Goal: Information Seeking & Learning: Learn about a topic

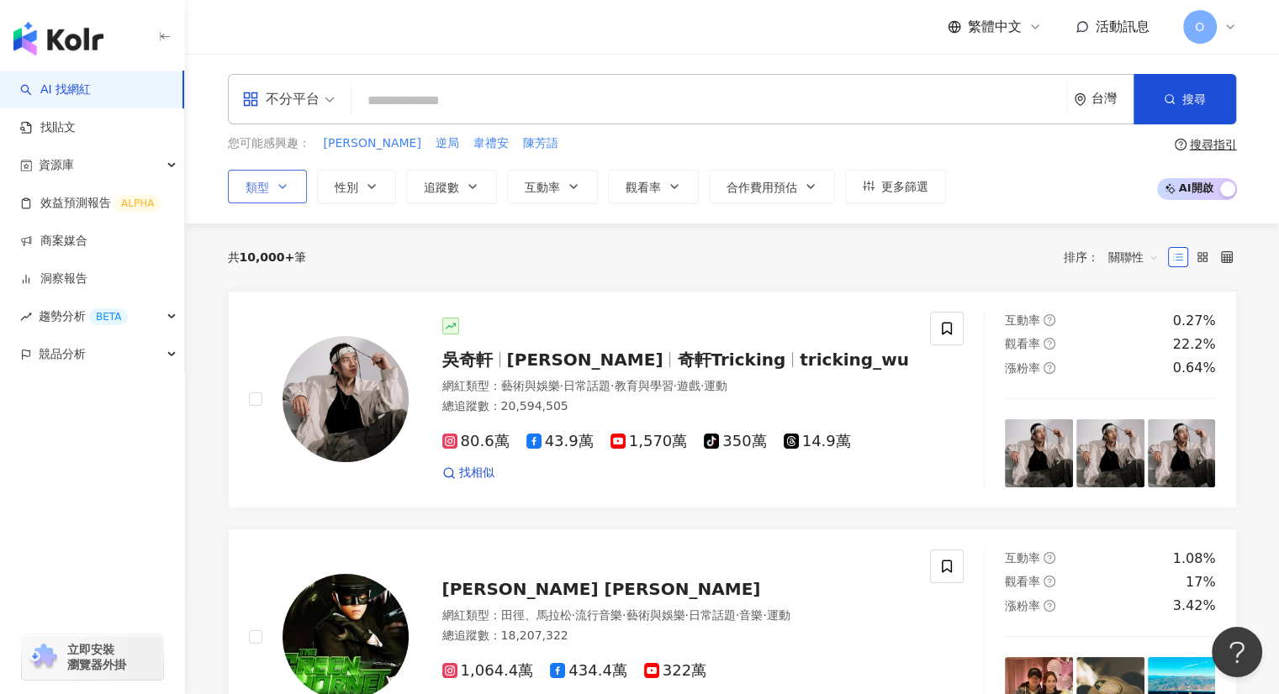
click at [303, 188] on button "類型" at bounding box center [267, 187] width 79 height 34
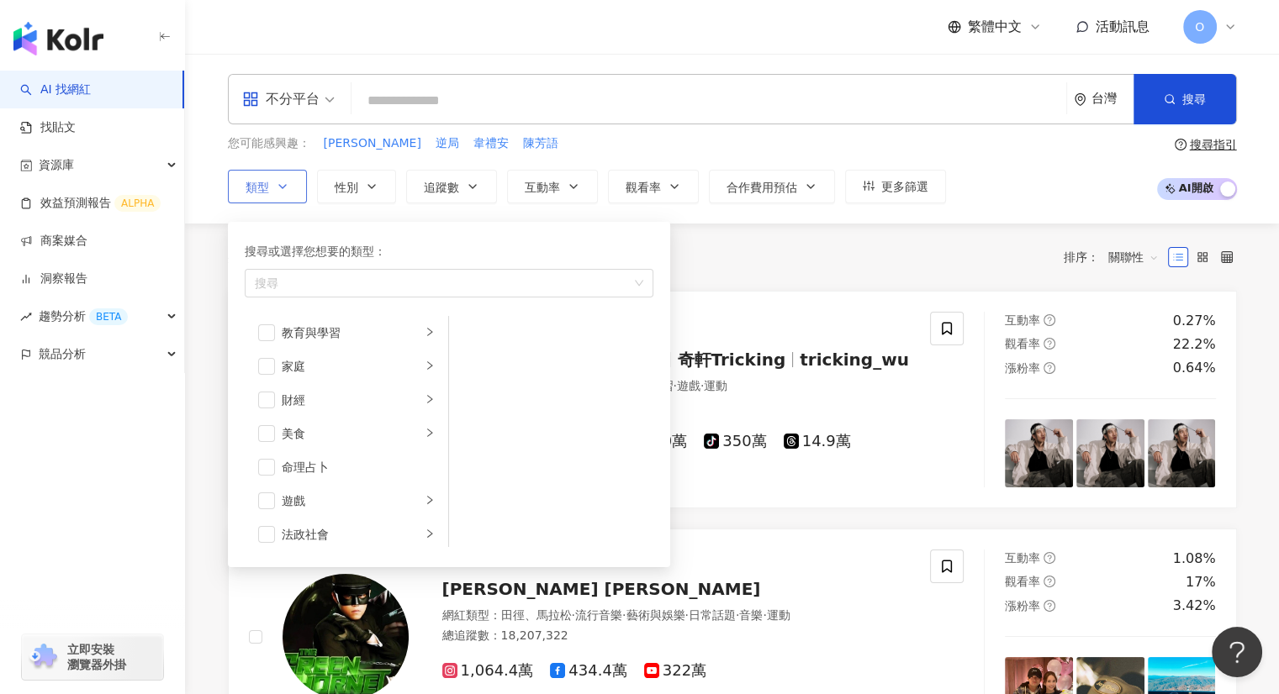
scroll to position [252, 0]
click at [267, 322] on span "button" at bounding box center [266, 319] width 17 height 17
click at [424, 317] on li "美食" at bounding box center [346, 320] width 197 height 34
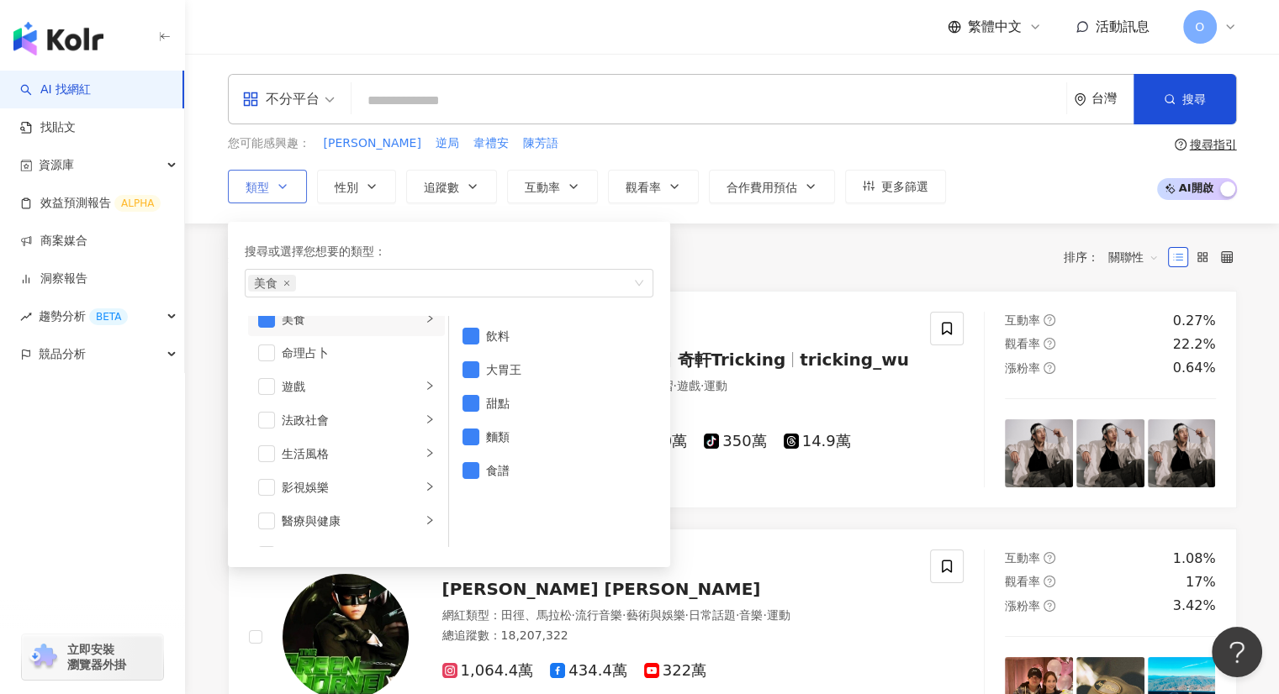
scroll to position [239, 0]
click at [473, 336] on span "button" at bounding box center [470, 336] width 17 height 17
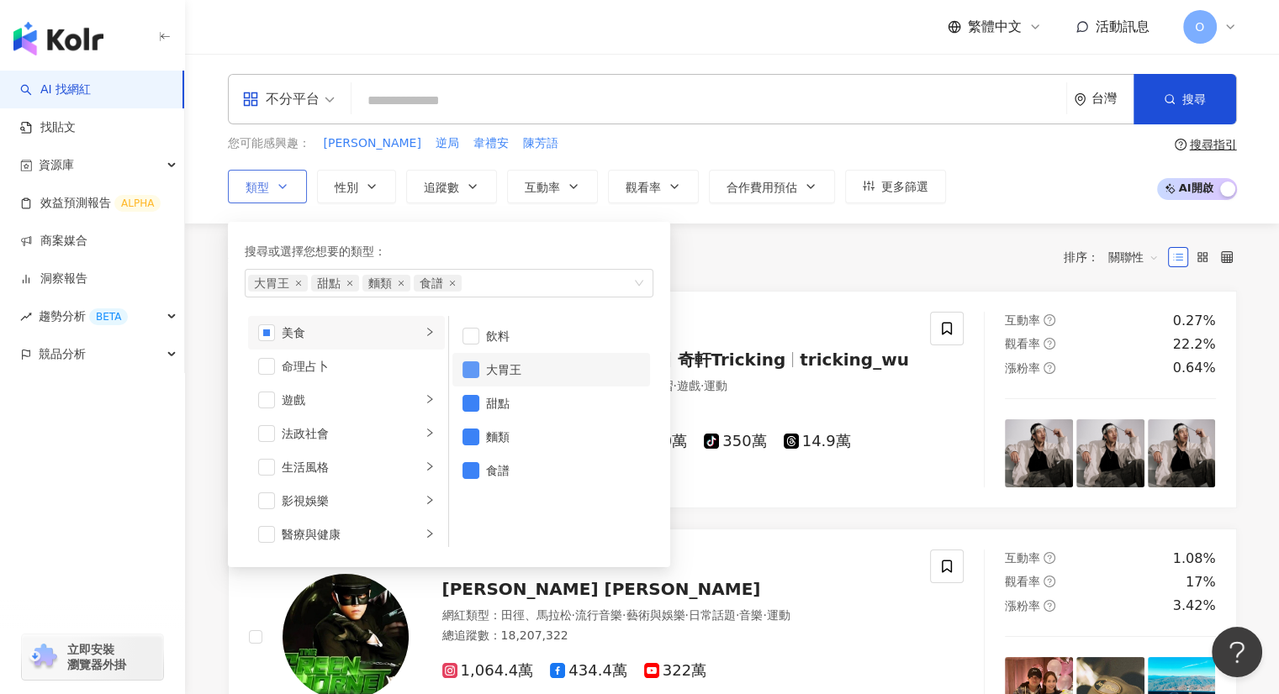
click at [468, 372] on span "button" at bounding box center [470, 370] width 17 height 17
click at [476, 408] on span "button" at bounding box center [470, 403] width 17 height 17
click at [474, 436] on span "button" at bounding box center [470, 437] width 17 height 17
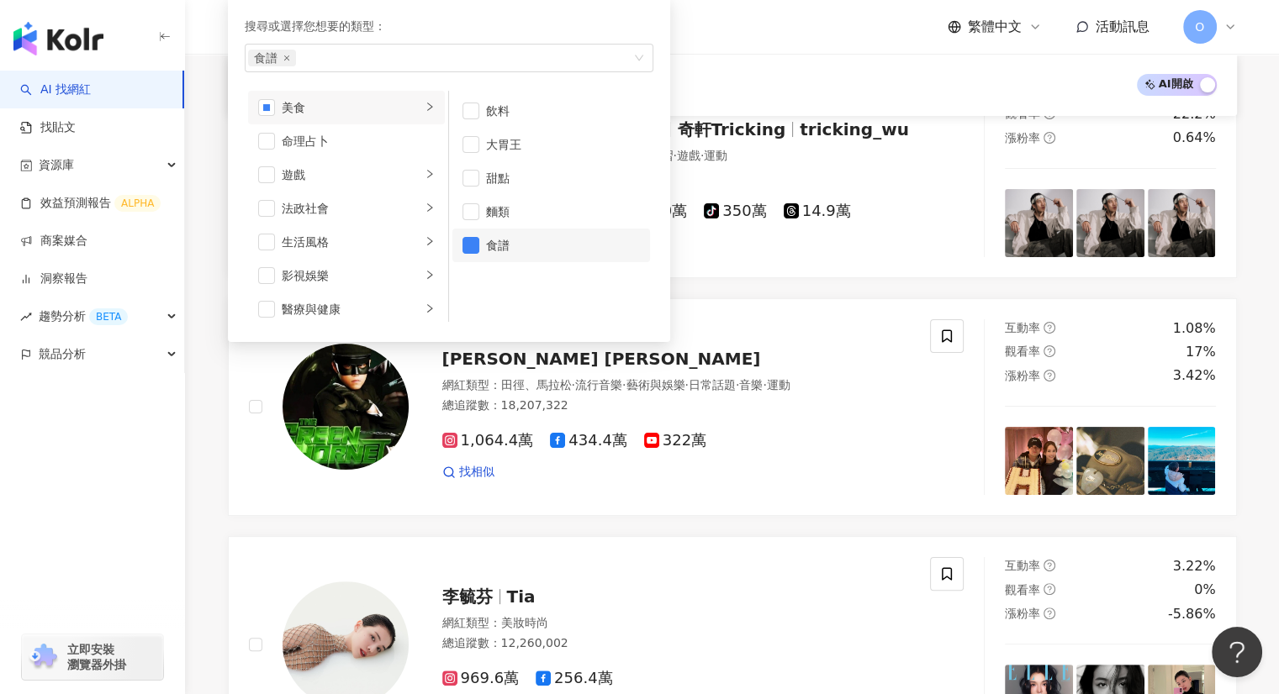
scroll to position [84, 0]
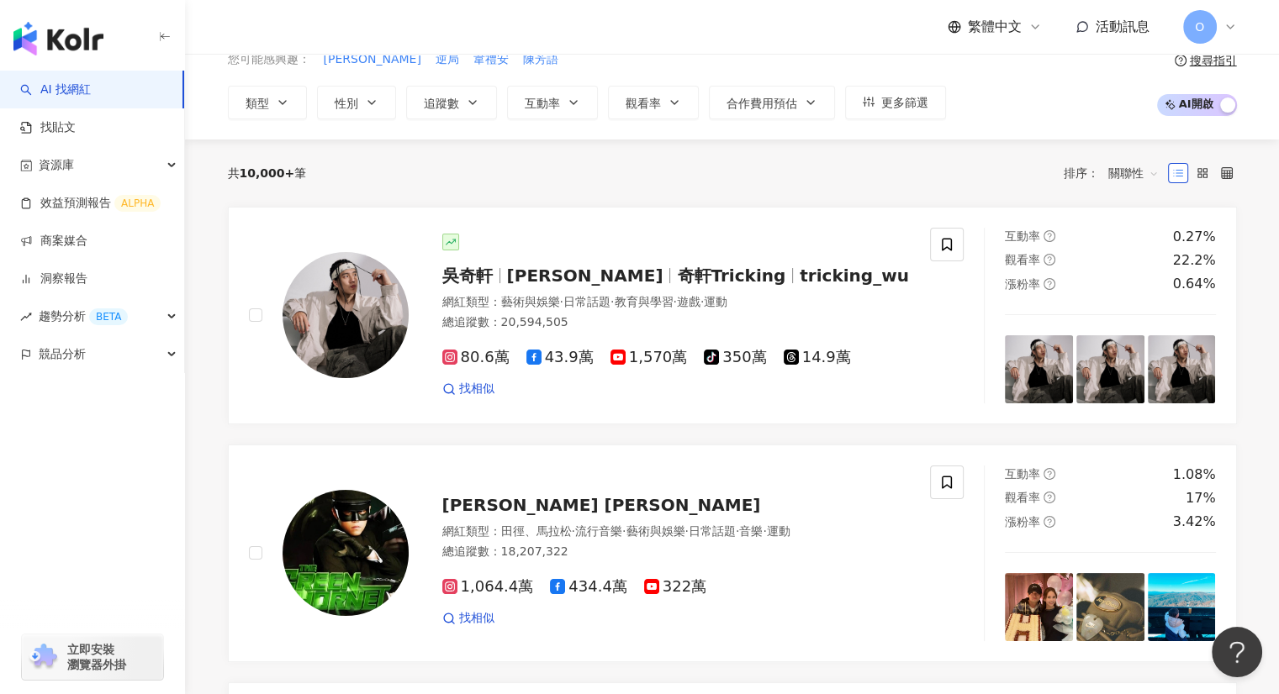
click at [785, 190] on div "共 10,000+ 筆 排序： 關聯性" at bounding box center [732, 173] width 1009 height 67
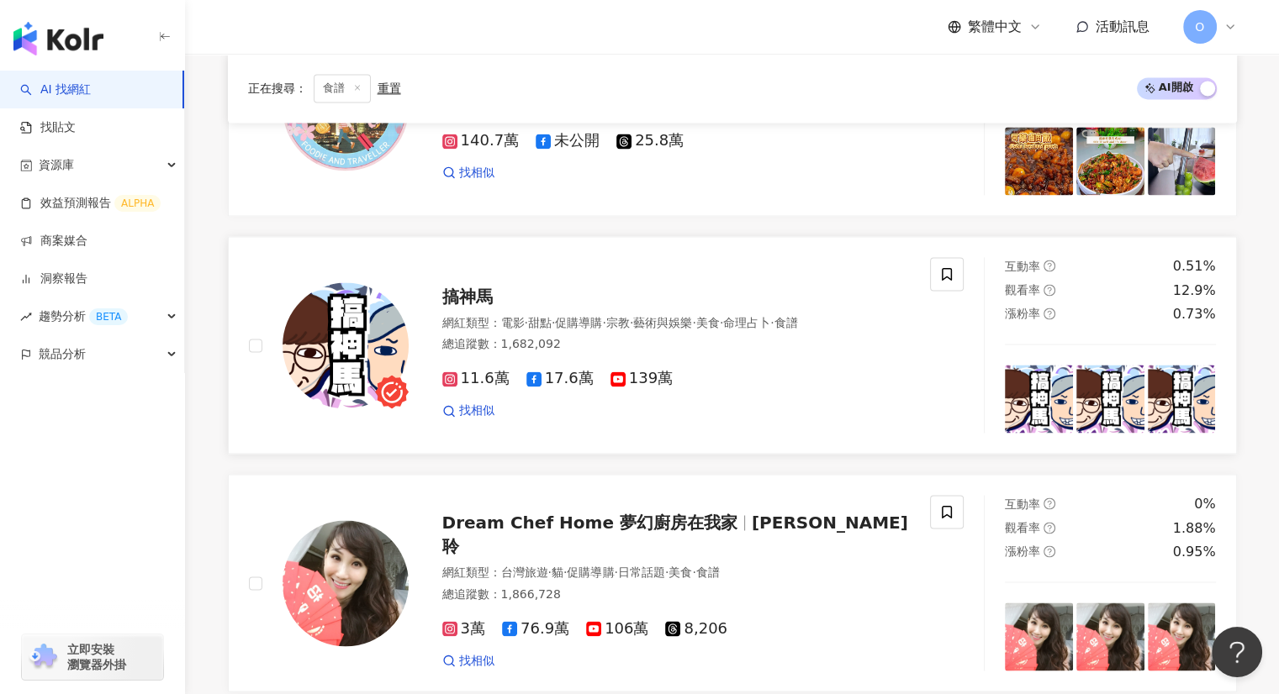
scroll to position [3111, 0]
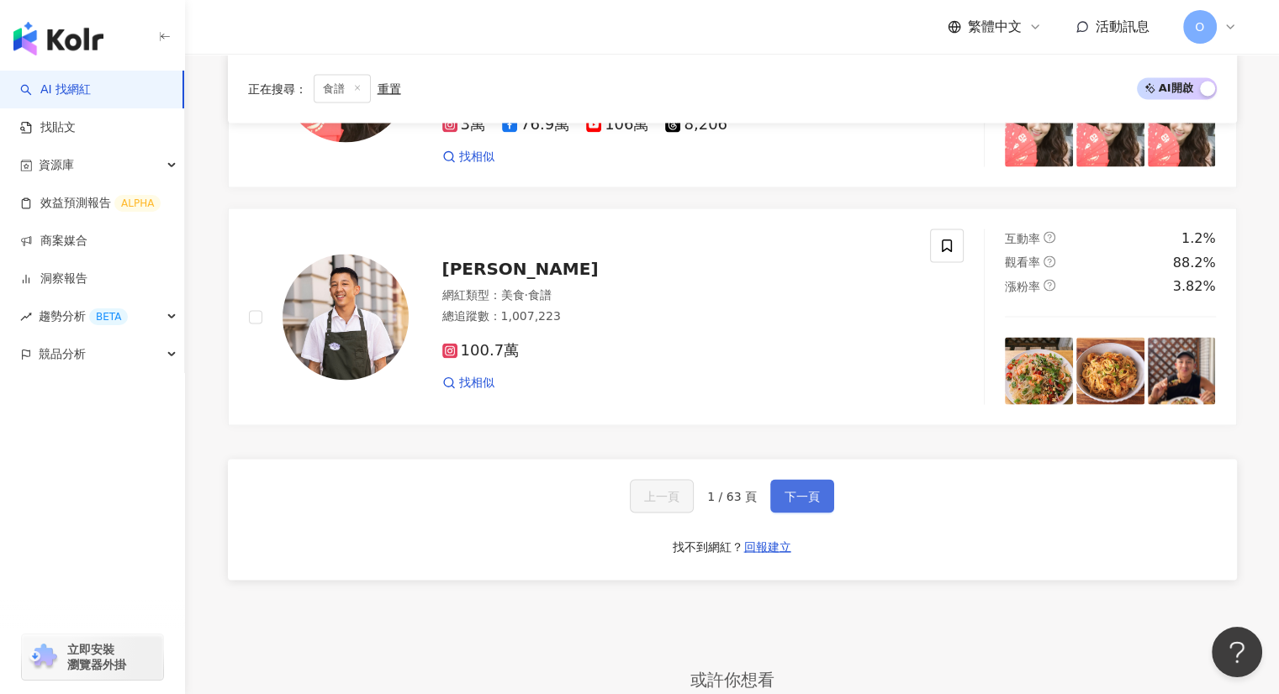
click at [786, 492] on span "下一頁" at bounding box center [801, 495] width 35 height 13
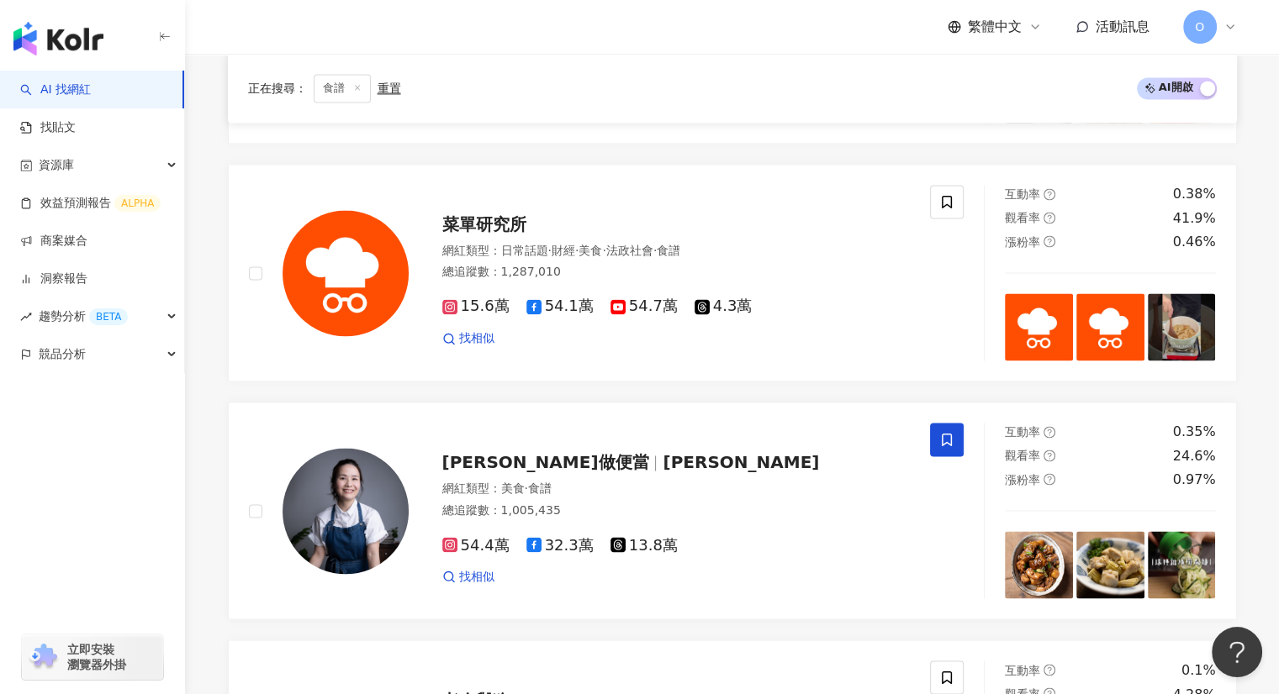
scroll to position [3363, 0]
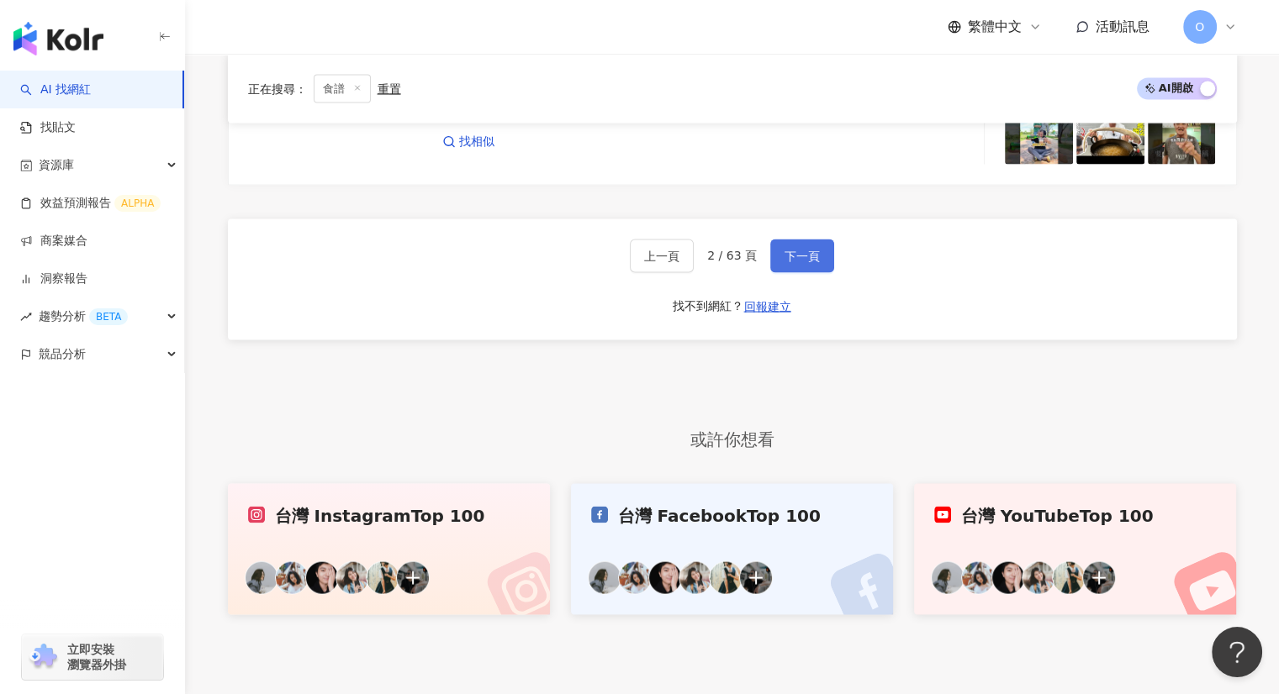
click at [801, 250] on span "下一頁" at bounding box center [801, 256] width 35 height 13
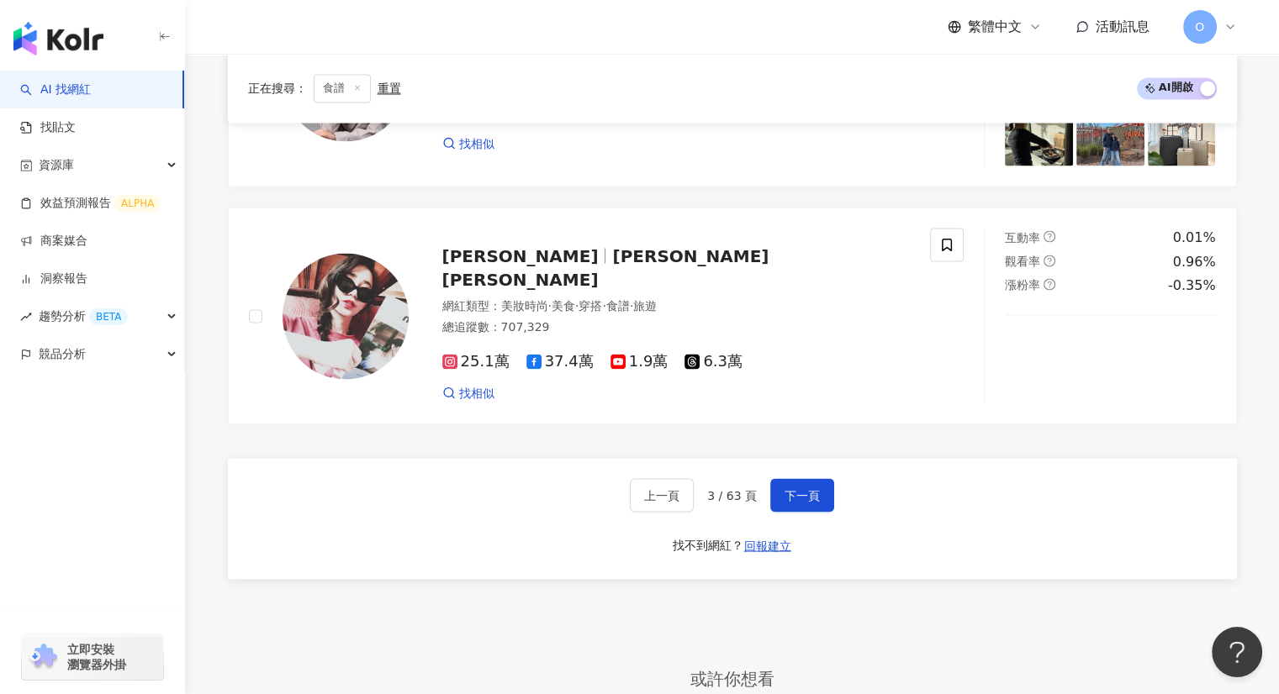
scroll to position [3195, 0]
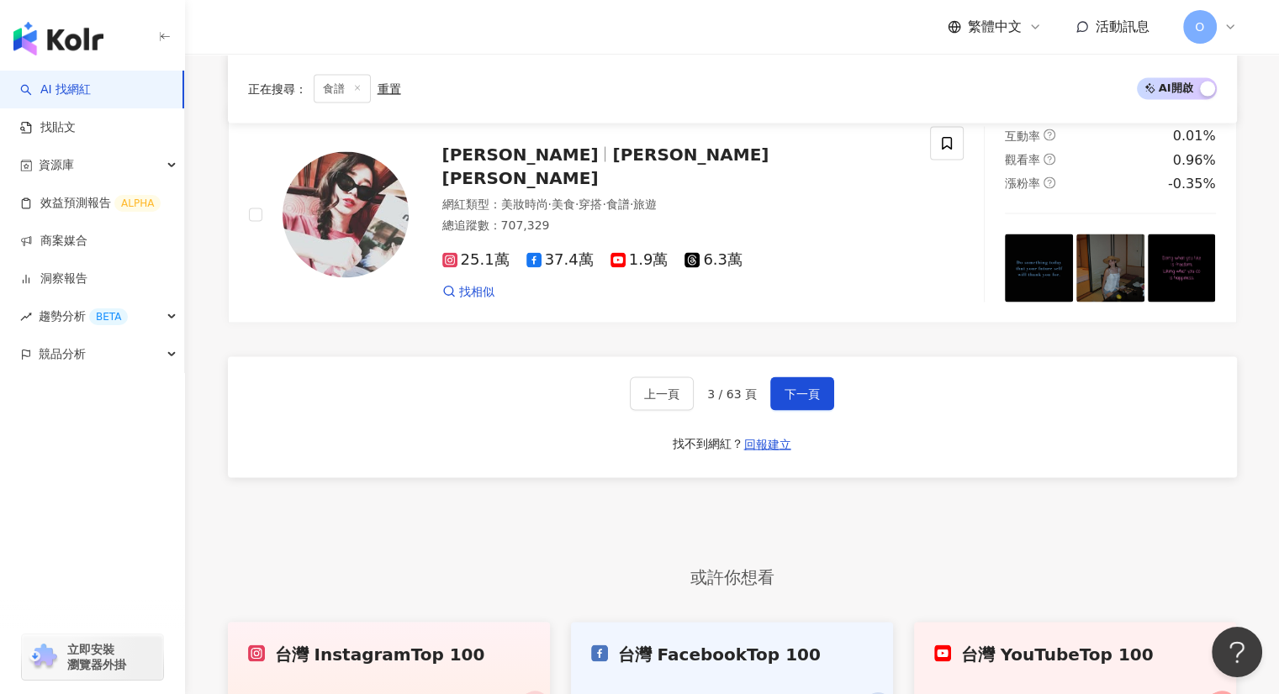
click at [357, 83] on icon at bounding box center [357, 87] width 8 height 8
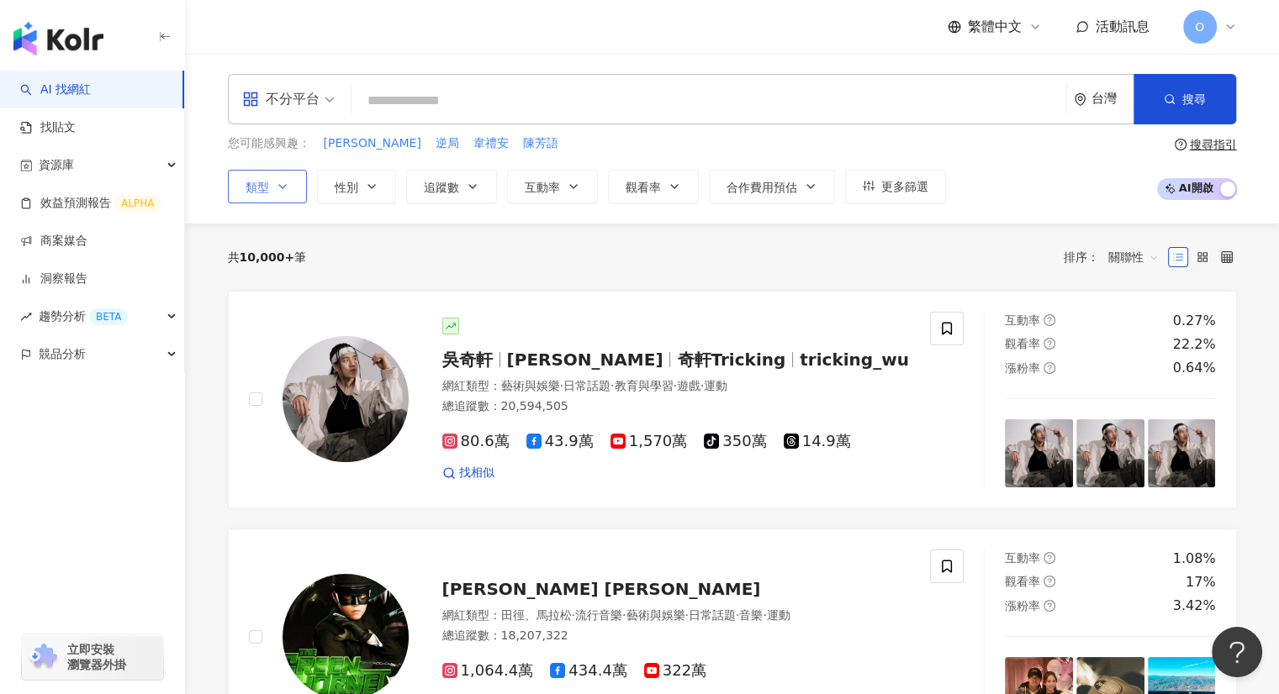
click at [285, 187] on icon "button" at bounding box center [282, 186] width 13 height 13
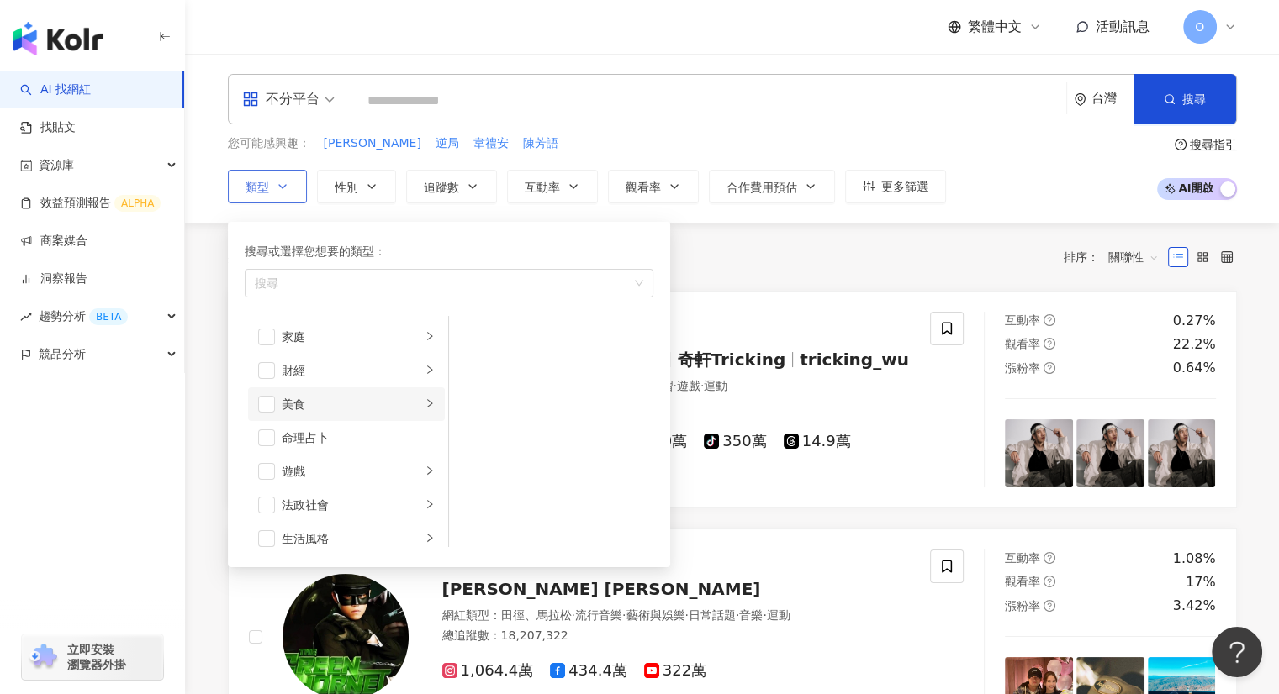
scroll to position [115, 0]
click at [334, 456] on div "美食" at bounding box center [352, 456] width 140 height 18
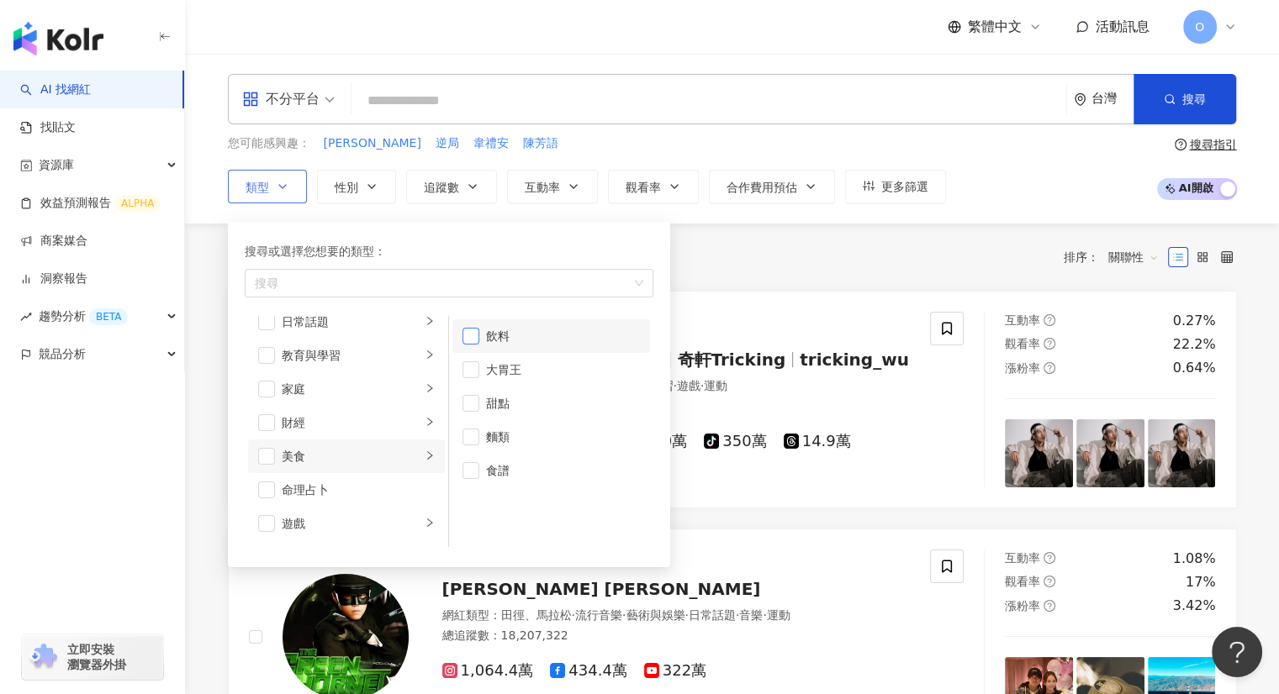
click at [475, 335] on span "button" at bounding box center [470, 336] width 17 height 17
click at [472, 332] on span "button" at bounding box center [470, 336] width 17 height 17
click at [476, 403] on span "button" at bounding box center [470, 403] width 17 height 17
click at [474, 436] on span "button" at bounding box center [470, 437] width 17 height 17
click at [472, 472] on span "button" at bounding box center [470, 470] width 17 height 17
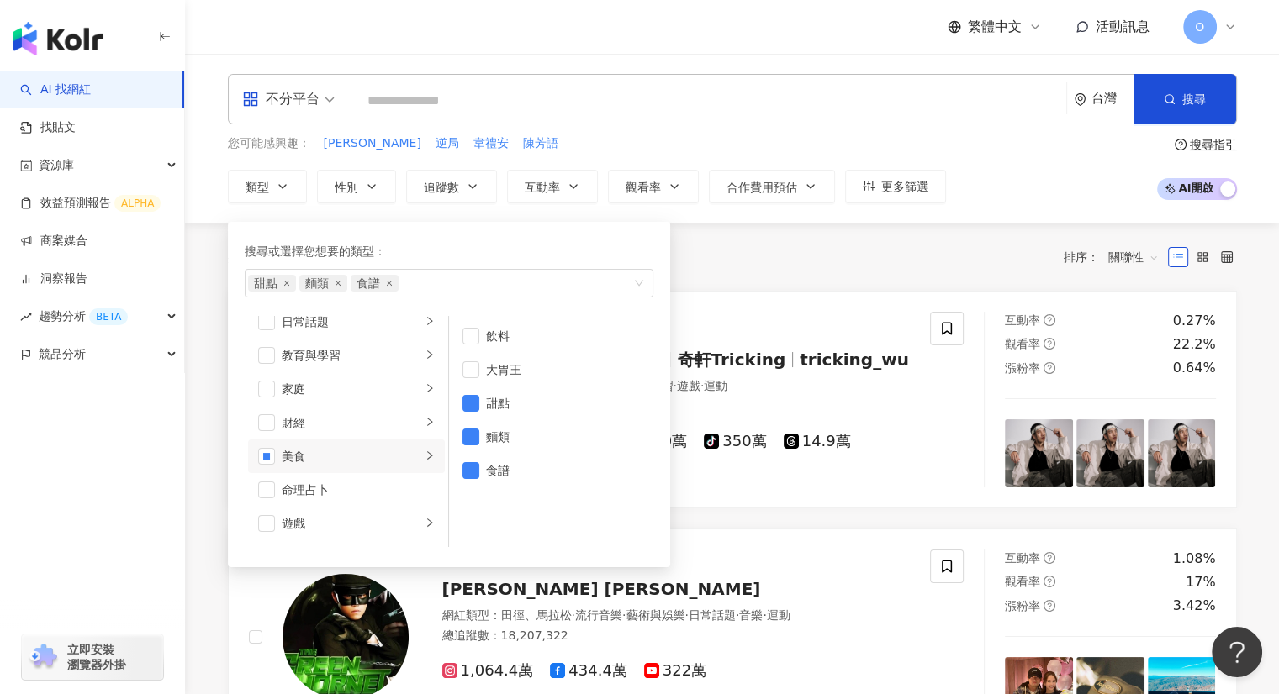
click at [804, 267] on div "共 10,000+ 筆 排序： 關聯性" at bounding box center [732, 257] width 1009 height 27
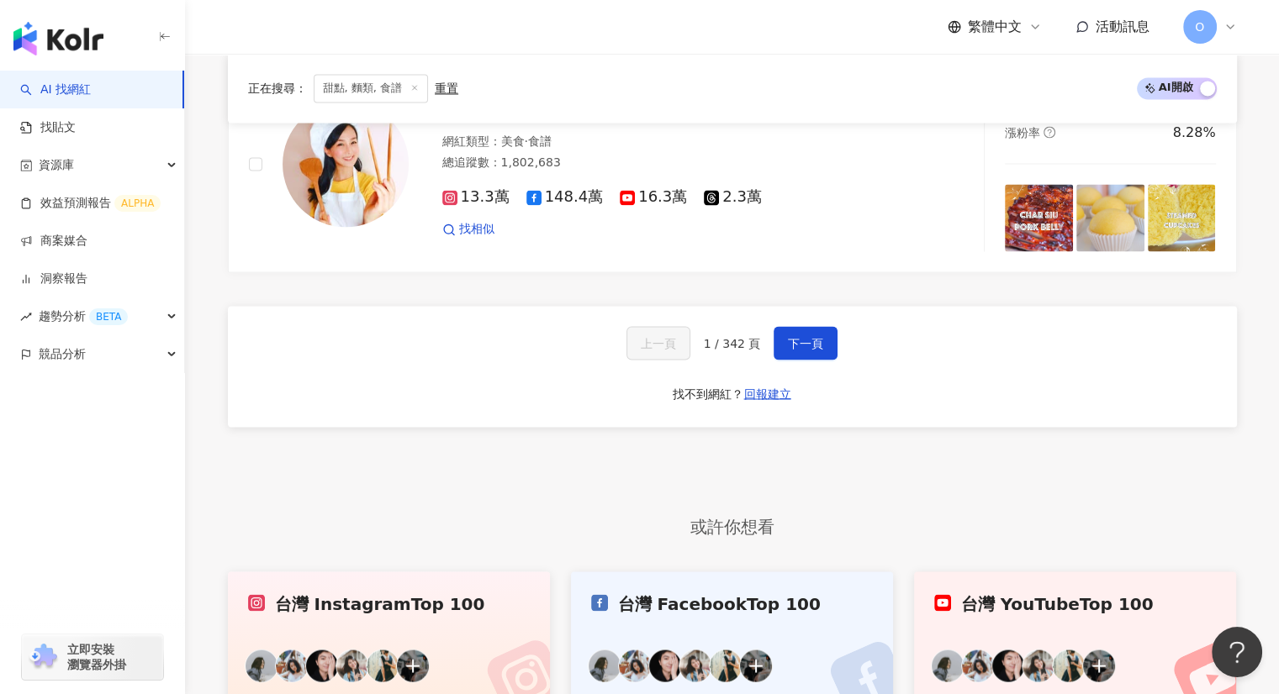
scroll to position [2774, 0]
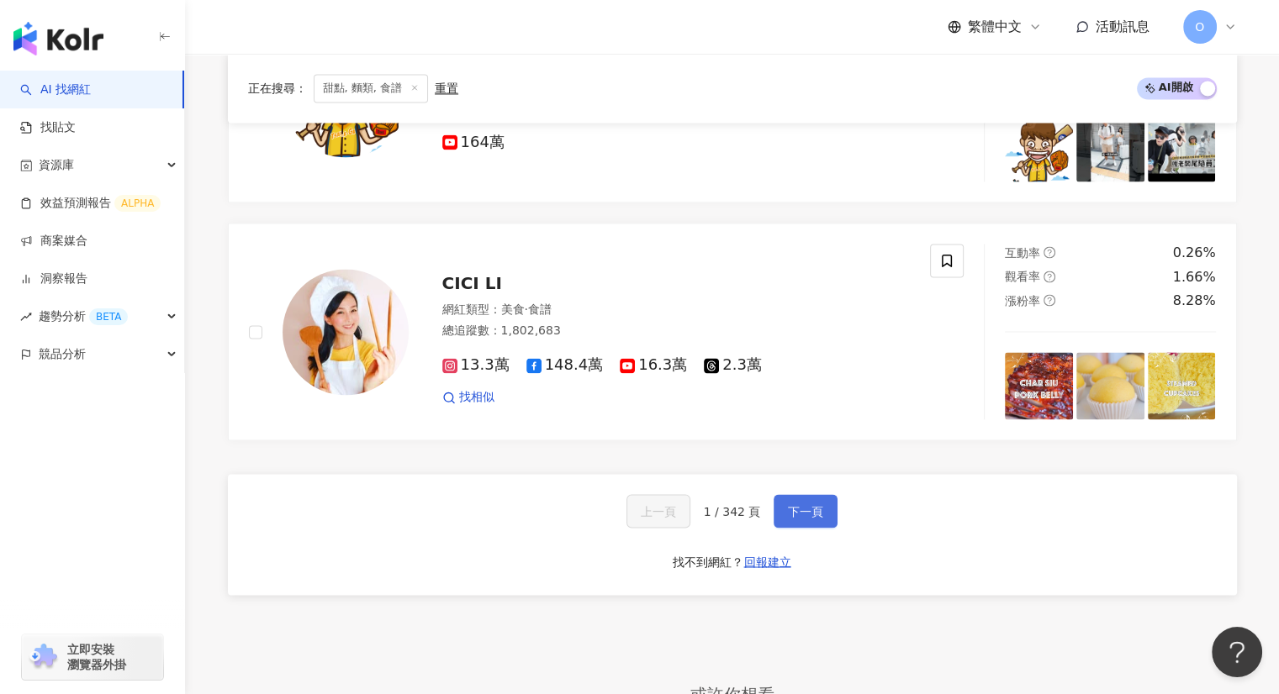
click at [804, 504] on span "下一頁" at bounding box center [805, 510] width 35 height 13
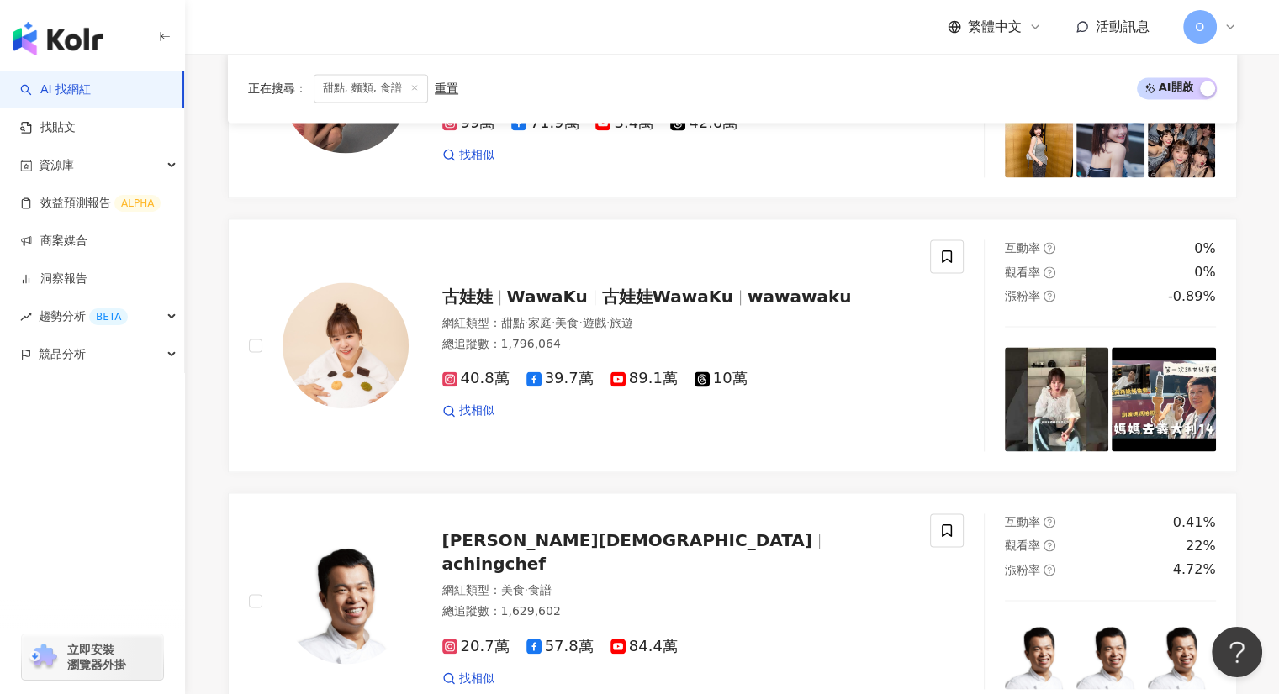
scroll to position [2943, 0]
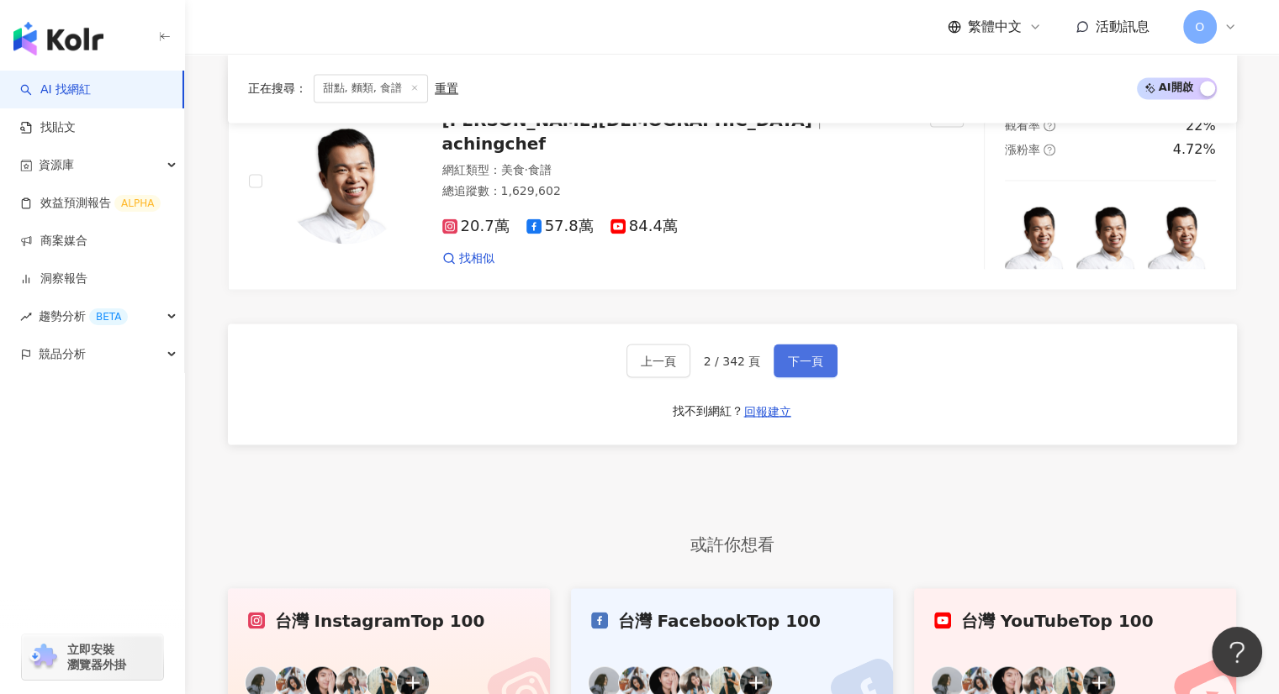
click at [800, 367] on span "下一頁" at bounding box center [805, 360] width 35 height 13
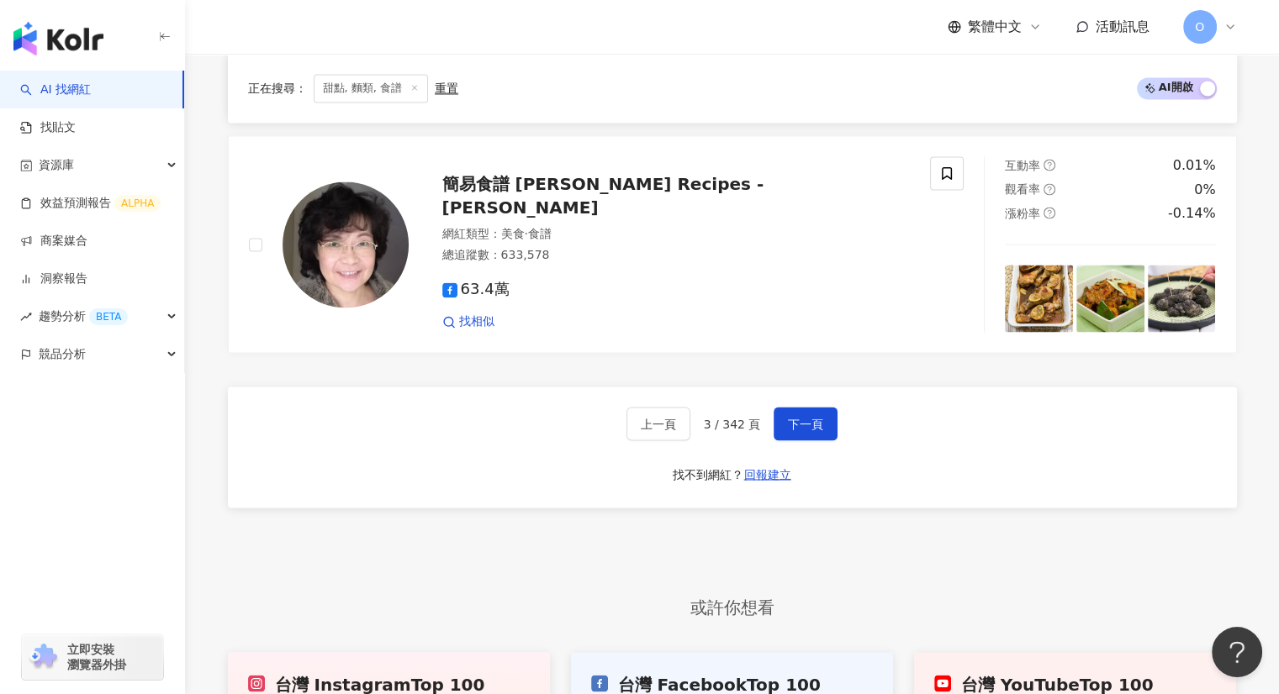
scroll to position [2774, 0]
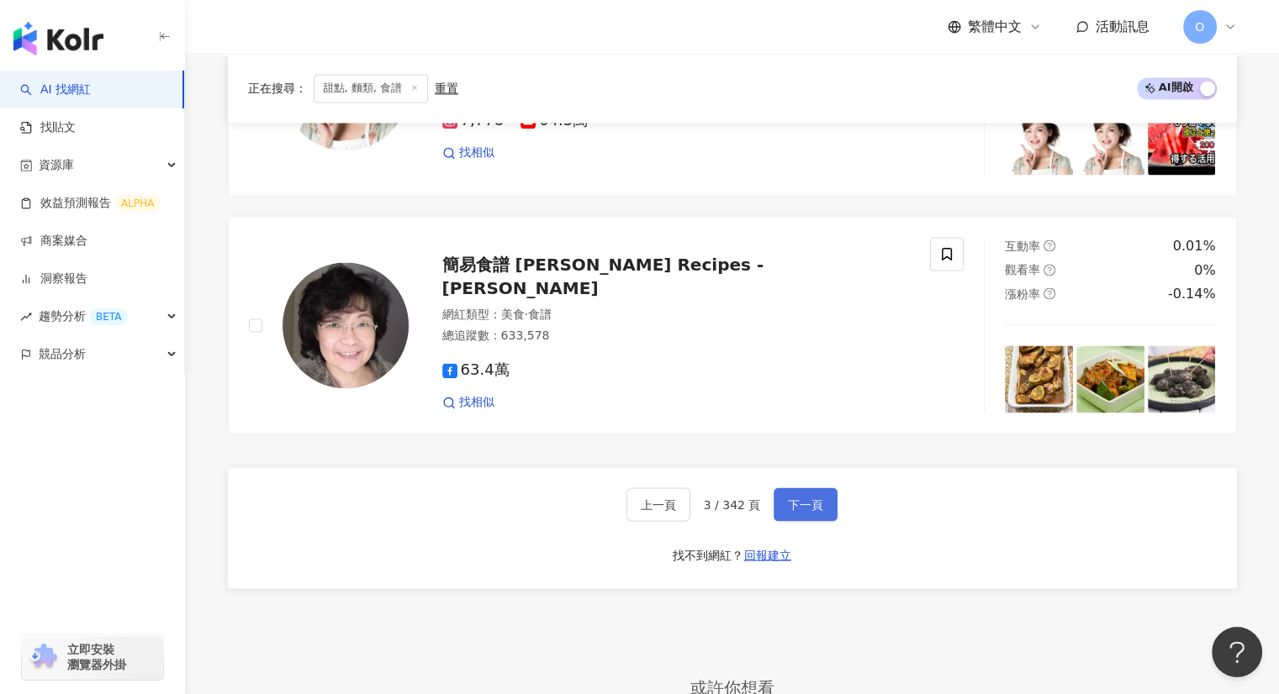
click at [804, 498] on span "下一頁" at bounding box center [805, 504] width 35 height 13
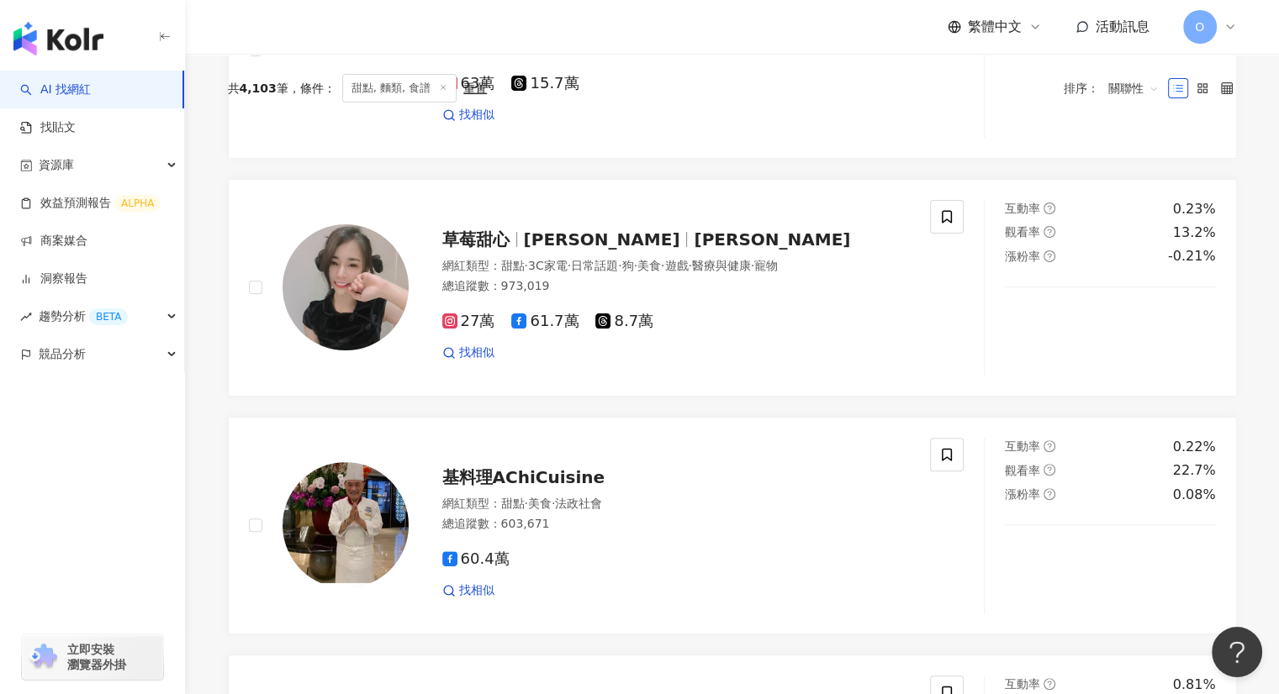
scroll to position [168, 0]
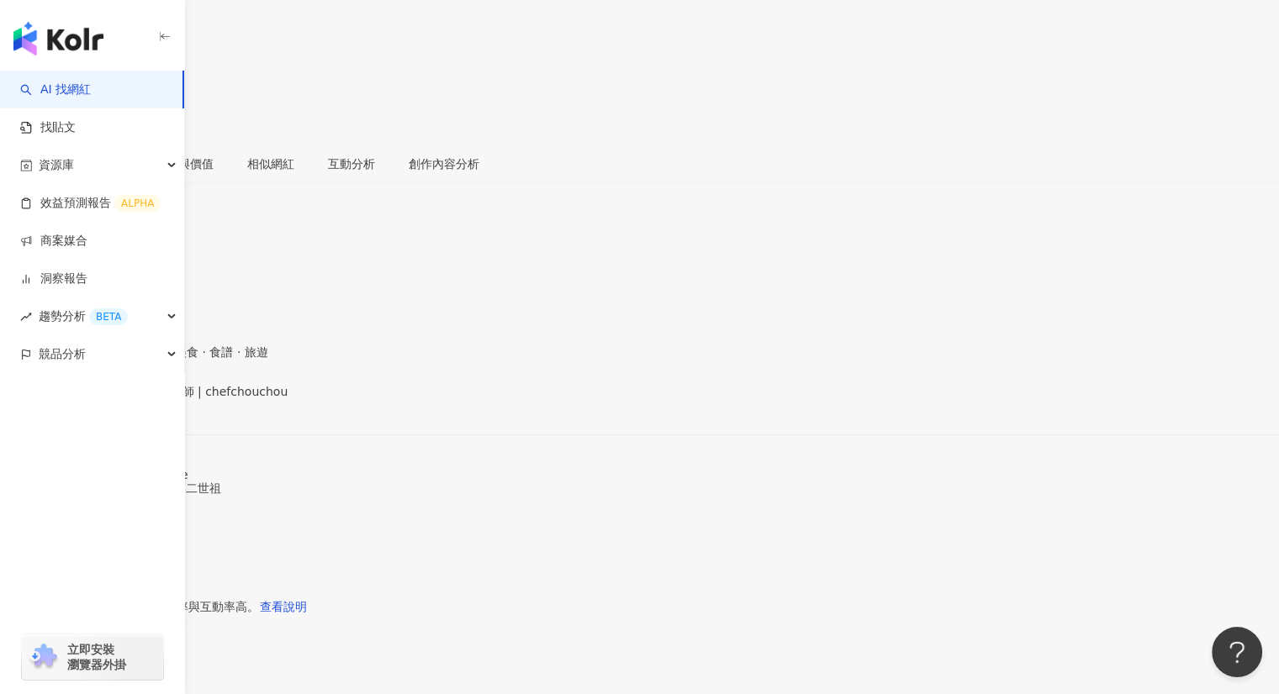
scroll to position [336, 0]
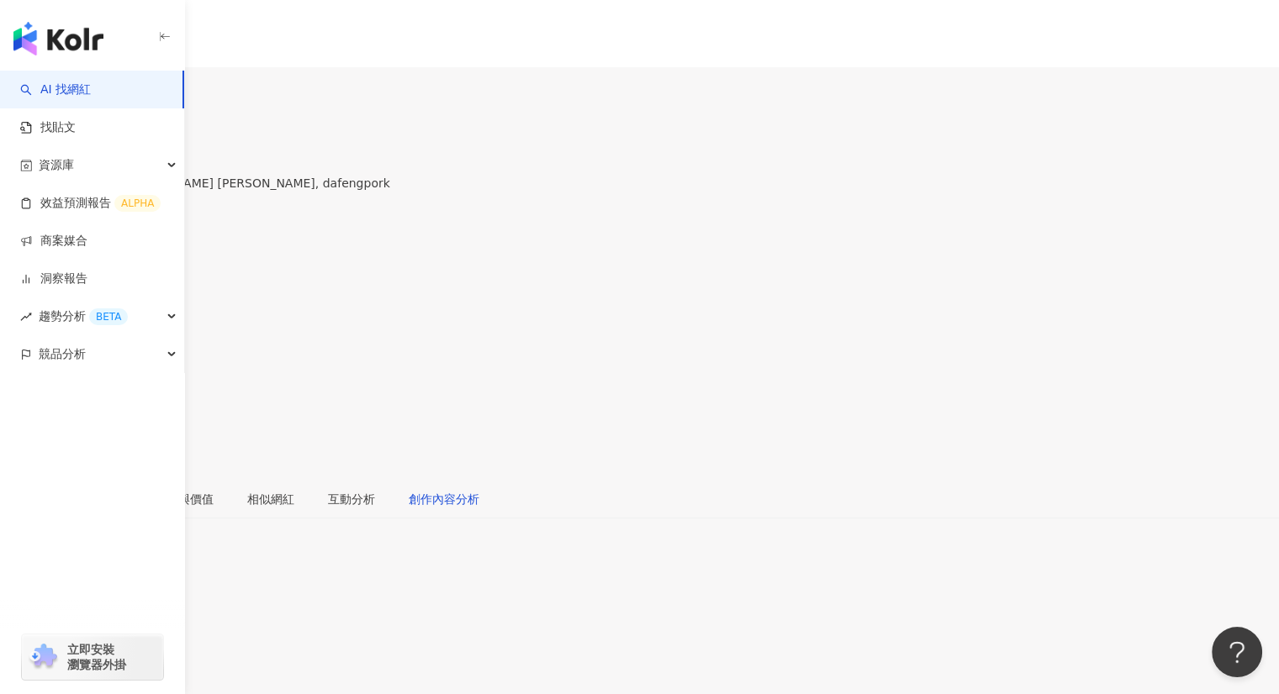
click at [479, 490] on div "創作內容分析" at bounding box center [444, 499] width 71 height 18
